Goal: Transaction & Acquisition: Purchase product/service

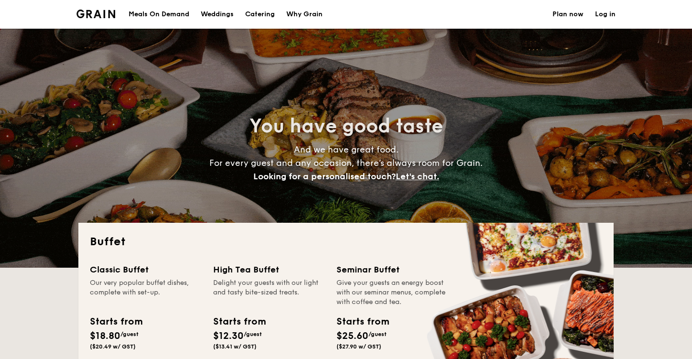
select select
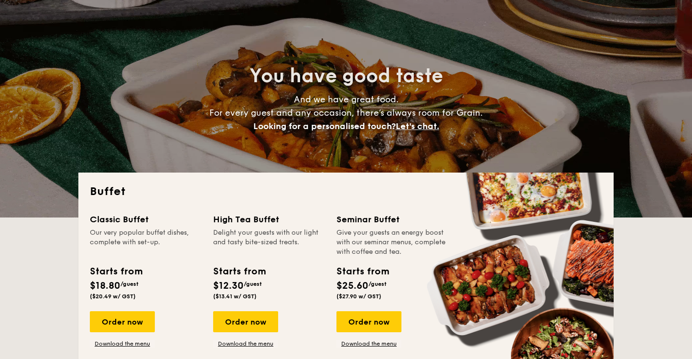
scroll to position [92, 0]
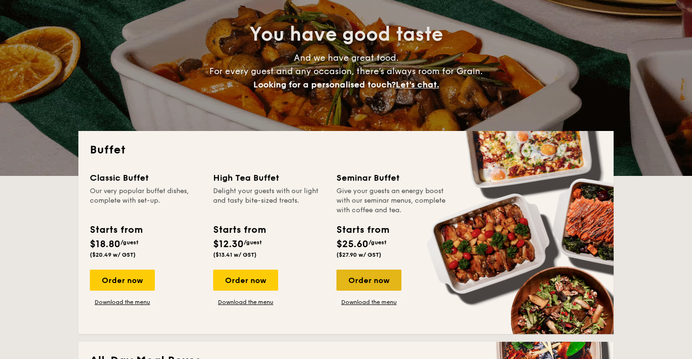
click at [376, 284] on div "Order now" at bounding box center [369, 280] width 65 height 21
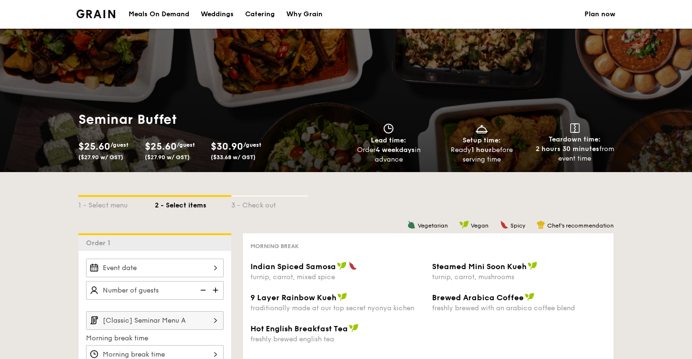
select select
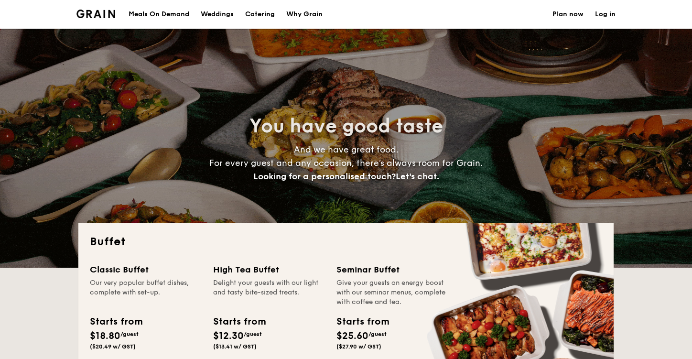
select select
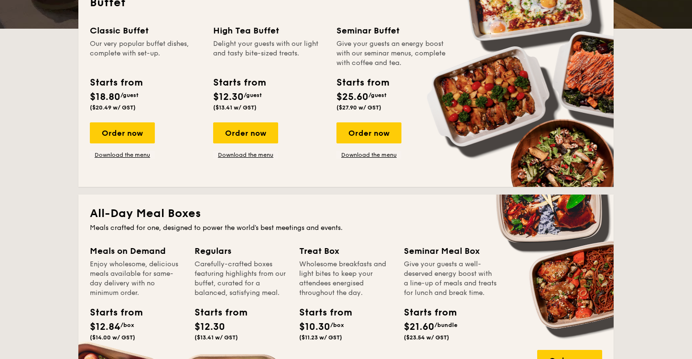
scroll to position [194, 0]
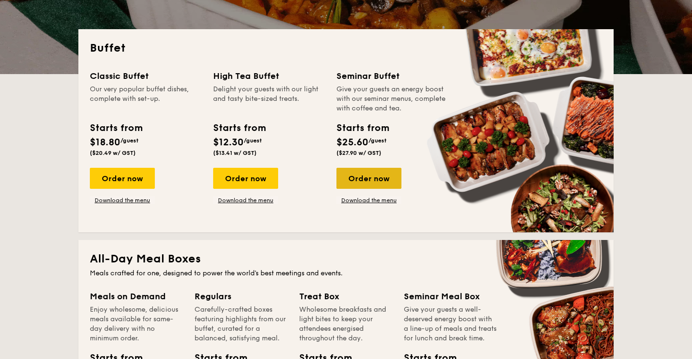
click at [368, 179] on div "Order now" at bounding box center [369, 178] width 65 height 21
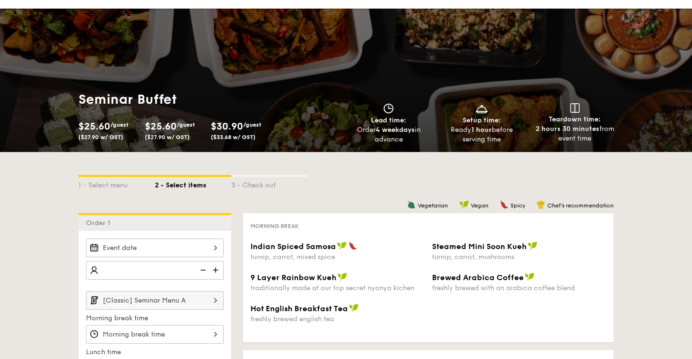
scroll to position [16, 0]
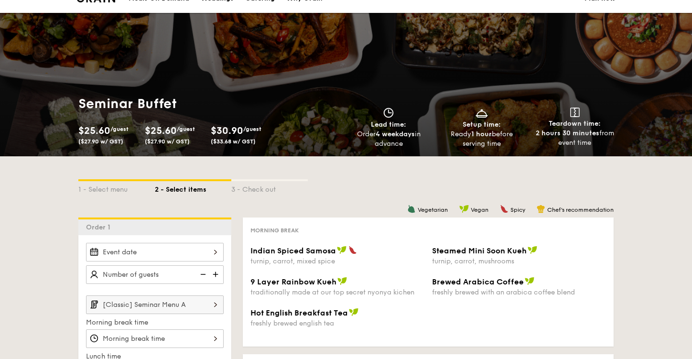
drag, startPoint x: 84, startPoint y: 98, endPoint x: 484, endPoint y: 153, distance: 403.8
click at [484, 153] on div "Seminar Buffet $25.60 /guest ($27.90 w/ GST) $25.60 /guest ($27.90 w/ GST) $30.…" at bounding box center [346, 121] width 551 height 69
click at [399, 148] on div "Order 4 weekdays in advance" at bounding box center [389, 139] width 86 height 19
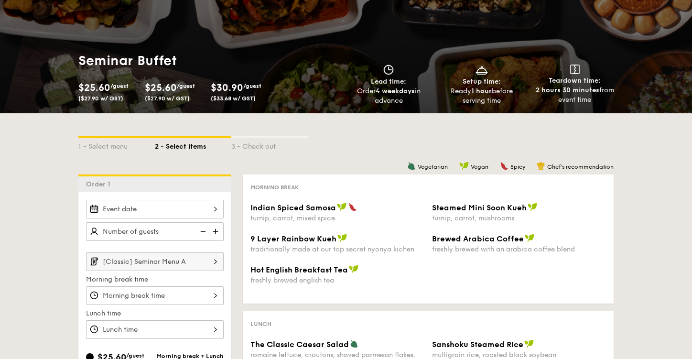
scroll to position [97, 0]
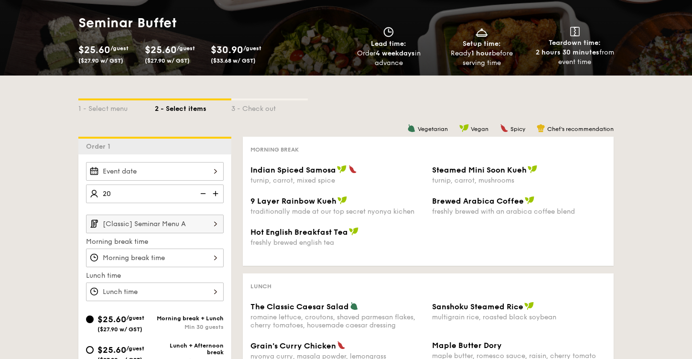
type input "20 guests"
click at [35, 206] on div "1 - Select menu 2 - Select items 3 - Check out Order 1 20 guests [Classic] Semi…" at bounding box center [346, 339] width 692 height 526
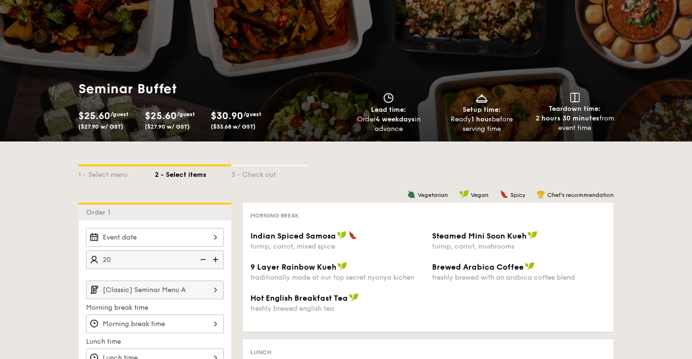
scroll to position [0, 0]
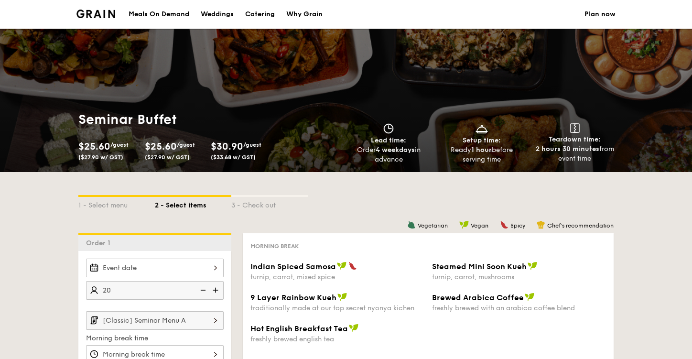
drag, startPoint x: 364, startPoint y: 130, endPoint x: 600, endPoint y: 167, distance: 238.6
click at [600, 167] on div "Seminar Buffet $25.60 /guest ($27.90 w/ GST) $25.60 /guest ($27.90 w/ GST) $30.…" at bounding box center [346, 137] width 551 height 69
drag, startPoint x: 600, startPoint y: 164, endPoint x: 41, endPoint y: 110, distance: 562.0
click at [41, 110] on div "Seminar Buffet $25.60 /guest ($27.90 w/ GST) $25.60 /guest ($27.90 w/ GST) $30.…" at bounding box center [346, 137] width 692 height 69
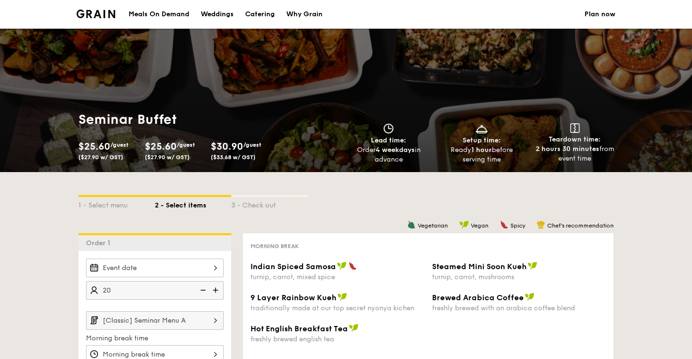
click at [45, 110] on div "Seminar Buffet $25.60 /guest ($27.90 w/ GST) $25.60 /guest ($27.90 w/ GST) $30.…" at bounding box center [346, 137] width 692 height 69
drag, startPoint x: 104, startPoint y: 134, endPoint x: 610, endPoint y: 155, distance: 506.7
click at [610, 155] on div "Seminar Buffet $25.60 /guest ($27.90 w/ GST) $25.60 /guest ($27.90 w/ GST) $30.…" at bounding box center [346, 137] width 692 height 69
click at [610, 155] on div "2 hours 30 minutes from event time" at bounding box center [575, 153] width 86 height 19
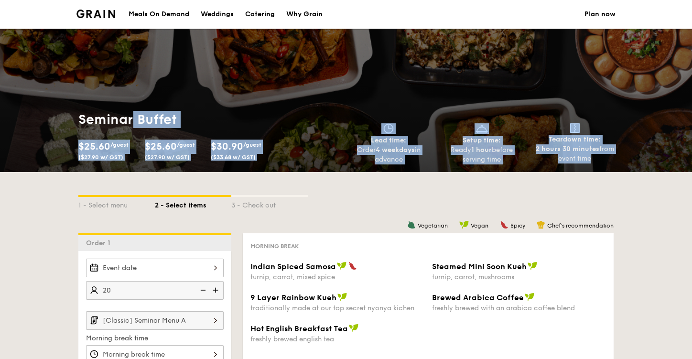
drag, startPoint x: 611, startPoint y: 155, endPoint x: 226, endPoint y: 80, distance: 392.1
click at [226, 80] on div "Seminar Buffet $25.60 /guest ($27.90 w/ GST) $25.60 /guest ($27.90 w/ GST) $30.…" at bounding box center [346, 100] width 692 height 143
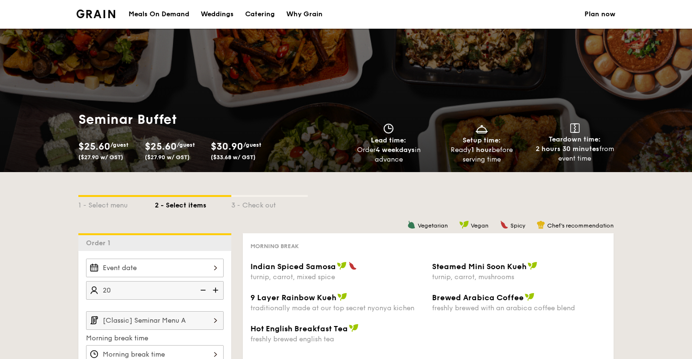
click at [226, 80] on div "Seminar Buffet $25.60 /guest ($27.90 w/ GST) $25.60 /guest ($27.90 w/ GST) $30.…" at bounding box center [346, 100] width 692 height 143
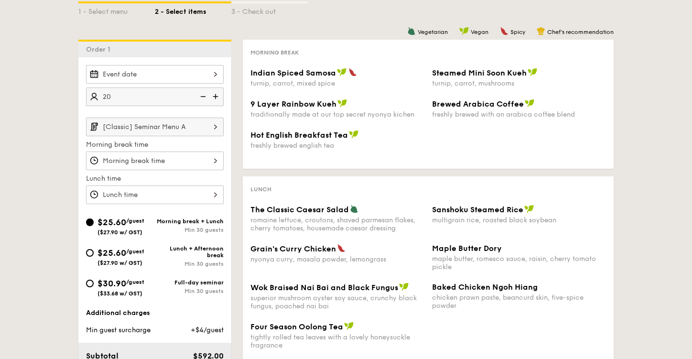
select select
